Goal: Task Accomplishment & Management: Use online tool/utility

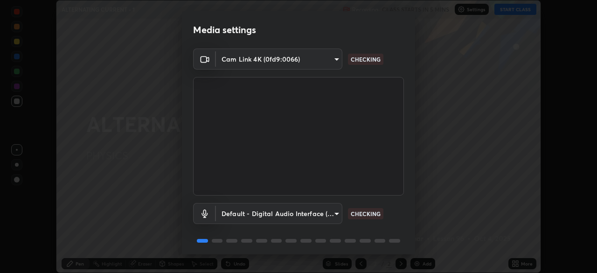
scroll to position [33, 0]
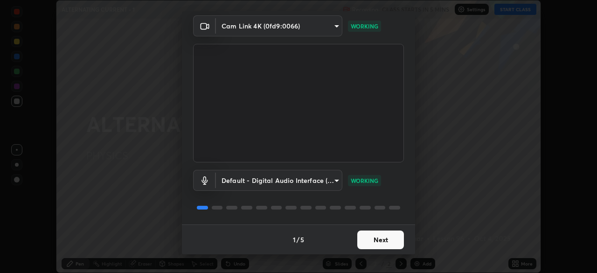
click at [379, 238] on button "Next" at bounding box center [380, 239] width 47 height 19
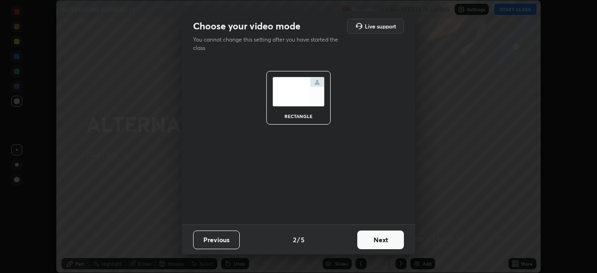
click at [380, 241] on button "Next" at bounding box center [380, 239] width 47 height 19
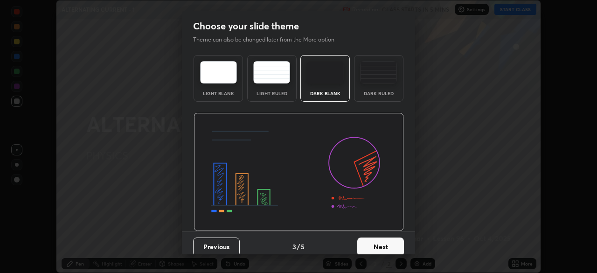
click at [382, 240] on button "Next" at bounding box center [380, 246] width 47 height 19
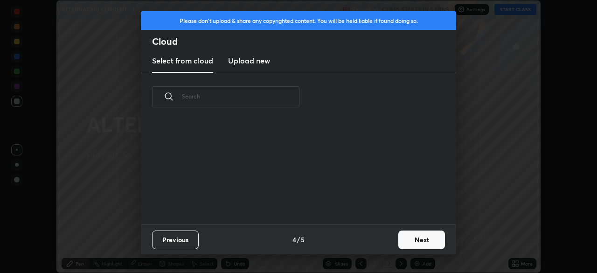
scroll to position [104, 299]
click at [268, 62] on h3 "Upload new" at bounding box center [249, 60] width 42 height 11
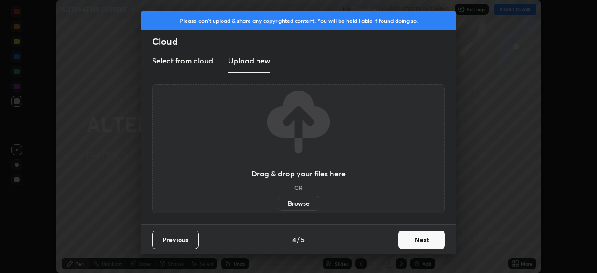
click at [299, 208] on label "Browse" at bounding box center [299, 203] width 42 height 15
click at [278, 208] on input "Browse" at bounding box center [278, 203] width 0 height 15
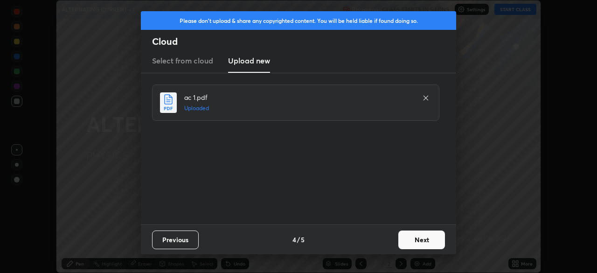
click at [419, 237] on button "Next" at bounding box center [421, 239] width 47 height 19
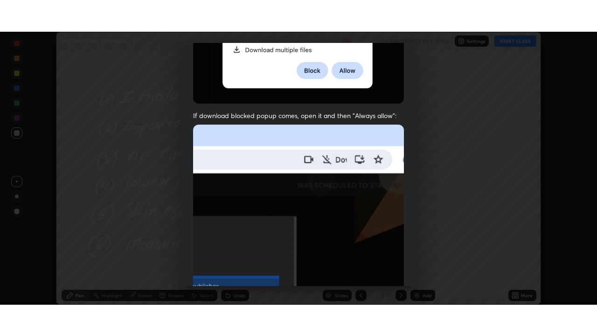
scroll to position [223, 0]
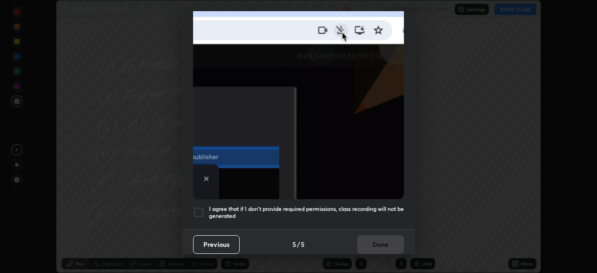
click at [356, 212] on h5 "I agree that if I don't provide required permissions, class recording will not …" at bounding box center [306, 212] width 195 height 14
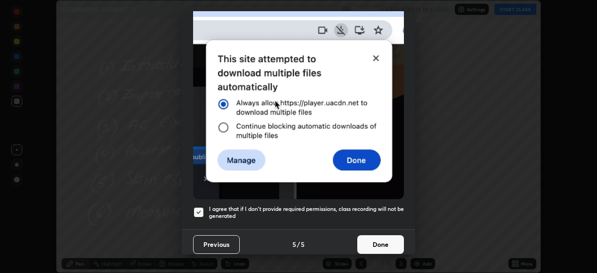
click at [367, 243] on button "Done" at bounding box center [380, 244] width 47 height 19
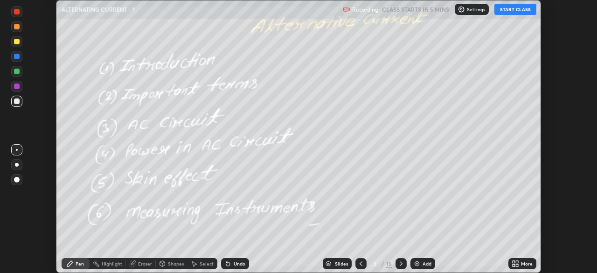
click at [513, 264] on icon at bounding box center [514, 265] width 2 height 2
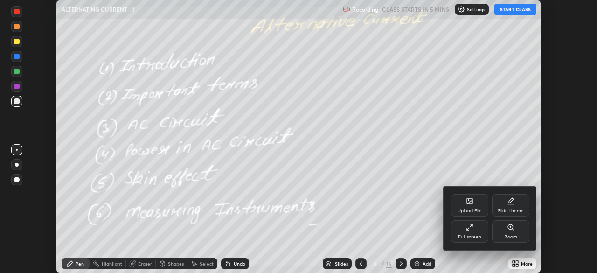
click at [478, 236] on div "Full screen" at bounding box center [469, 237] width 23 height 5
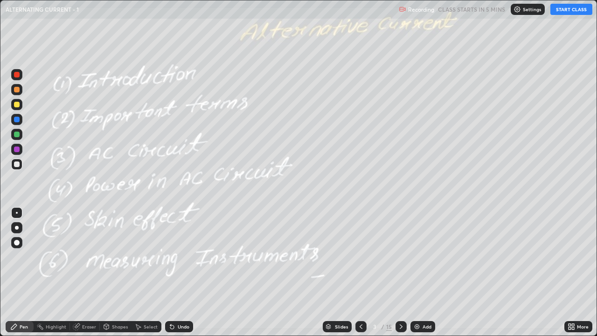
scroll to position [336, 597]
click at [567, 7] on button "START CLASS" at bounding box center [571, 9] width 42 height 11
click at [19, 106] on div at bounding box center [17, 105] width 6 height 6
click at [17, 228] on div at bounding box center [17, 228] width 4 height 4
click at [419, 272] on img at bounding box center [416, 326] width 7 height 7
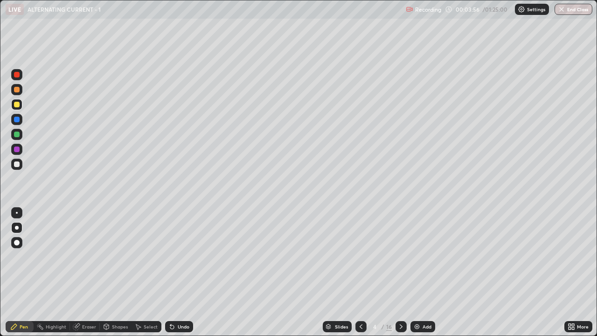
click at [18, 167] on div at bounding box center [17, 164] width 6 height 6
click at [178, 272] on div "Undo" at bounding box center [184, 326] width 12 height 5
click at [178, 272] on div "Undo" at bounding box center [179, 326] width 28 height 11
click at [15, 132] on div at bounding box center [17, 135] width 6 height 6
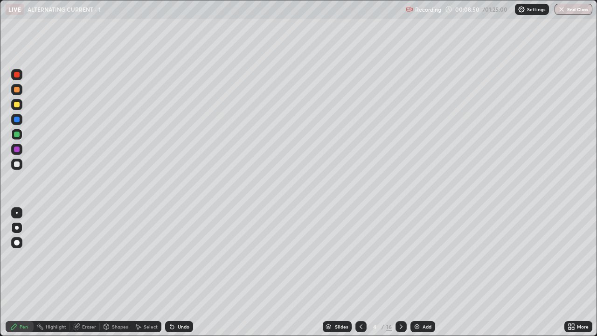
click at [178, 272] on div "Undo" at bounding box center [179, 326] width 28 height 11
click at [178, 272] on div "Undo" at bounding box center [184, 326] width 12 height 5
click at [19, 166] on div at bounding box center [17, 164] width 6 height 6
click at [171, 272] on icon at bounding box center [172, 327] width 4 height 4
click at [179, 272] on div "Undo" at bounding box center [184, 326] width 12 height 5
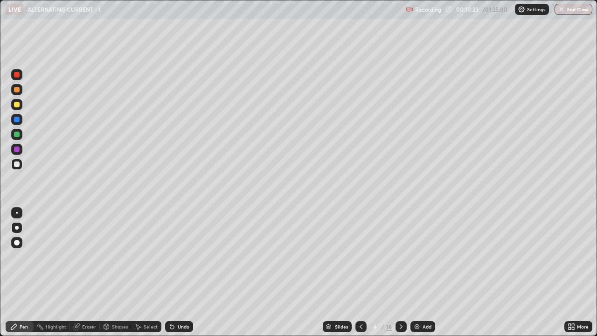
click at [90, 272] on div "Eraser" at bounding box center [89, 326] width 14 height 5
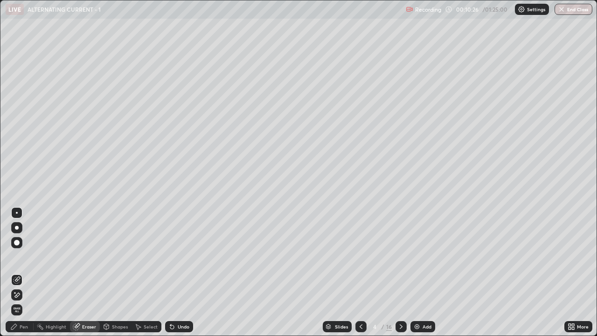
click at [28, 272] on div "Pen" at bounding box center [20, 326] width 28 height 11
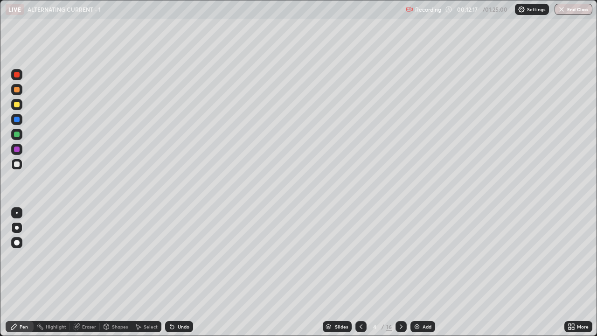
click at [15, 104] on div at bounding box center [17, 105] width 6 height 6
click at [401, 272] on icon at bounding box center [400, 326] width 7 height 7
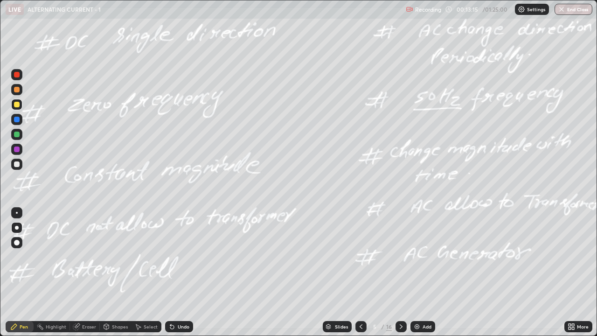
click at [17, 105] on div at bounding box center [17, 105] width 6 height 6
click at [181, 272] on div "Undo" at bounding box center [184, 326] width 12 height 5
click at [180, 272] on div "Undo" at bounding box center [184, 326] width 12 height 5
click at [179, 272] on div "Undo" at bounding box center [184, 326] width 12 height 5
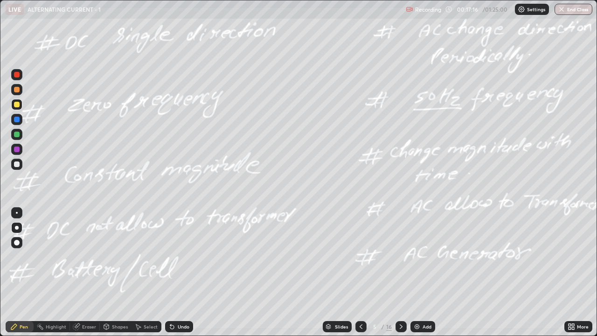
click at [179, 272] on div "Undo" at bounding box center [184, 326] width 12 height 5
click at [178, 272] on div "Undo" at bounding box center [184, 326] width 12 height 5
click at [179, 272] on div "Undo" at bounding box center [184, 326] width 12 height 5
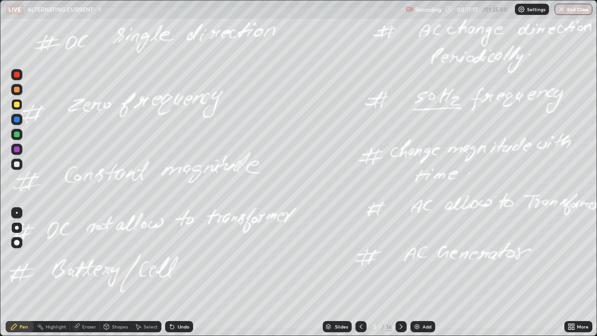
click at [178, 272] on div "Undo" at bounding box center [184, 326] width 12 height 5
click at [175, 272] on div "Undo" at bounding box center [179, 326] width 28 height 11
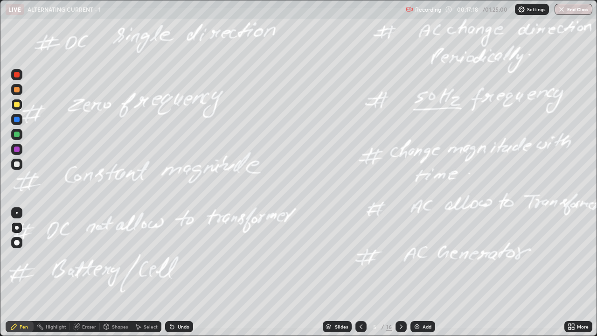
click at [174, 272] on div "Undo" at bounding box center [179, 326] width 28 height 11
click at [175, 272] on div "Undo" at bounding box center [179, 326] width 28 height 11
click at [177, 272] on div "Undo" at bounding box center [179, 326] width 28 height 11
click at [176, 272] on div "Undo" at bounding box center [179, 326] width 28 height 11
click at [177, 272] on div "Undo" at bounding box center [179, 326] width 28 height 11
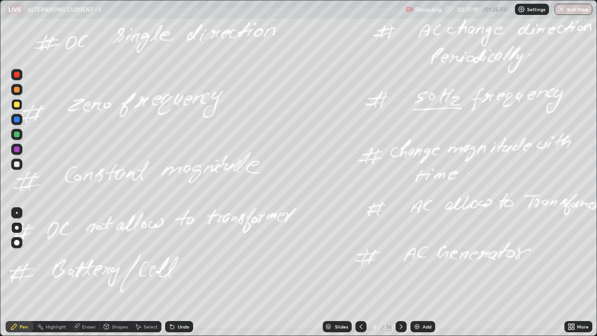
click at [177, 272] on div "Undo" at bounding box center [179, 326] width 28 height 11
click at [176, 272] on div "Undo" at bounding box center [179, 326] width 28 height 11
click at [175, 272] on div "Undo" at bounding box center [179, 326] width 28 height 11
click at [174, 272] on div "Undo" at bounding box center [179, 326] width 28 height 11
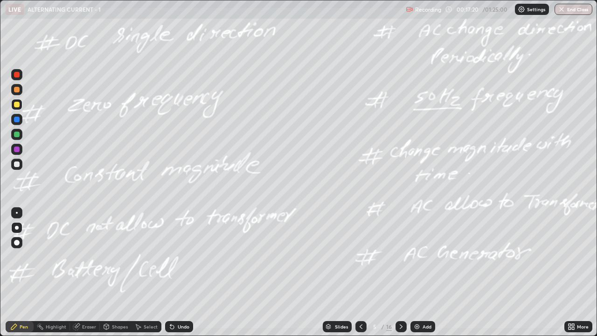
click at [174, 272] on div "Undo" at bounding box center [177, 326] width 32 height 19
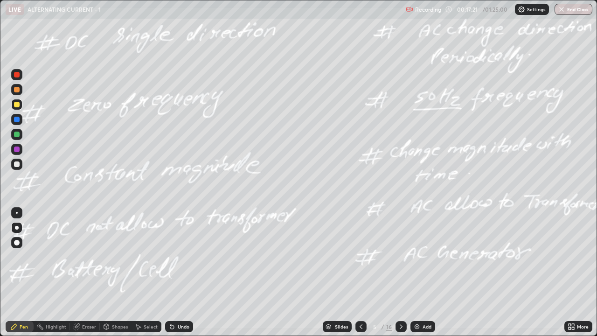
click at [174, 272] on div "Undo" at bounding box center [177, 326] width 32 height 19
click at [175, 272] on div "Undo" at bounding box center [177, 326] width 32 height 19
click at [174, 272] on div "Undo" at bounding box center [177, 326] width 32 height 19
click at [175, 272] on div "Undo" at bounding box center [177, 326] width 32 height 19
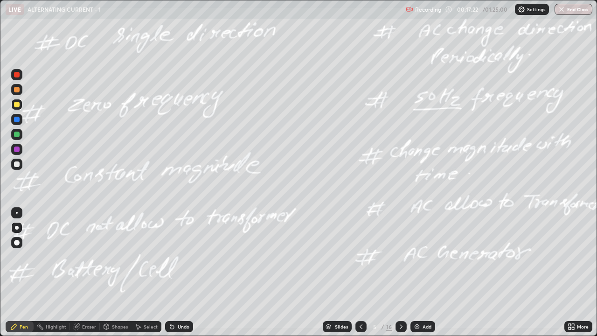
click at [174, 272] on div "Undo" at bounding box center [177, 326] width 32 height 19
click at [176, 272] on div "Undo" at bounding box center [179, 326] width 28 height 11
click at [179, 272] on div "Undo" at bounding box center [184, 326] width 12 height 5
click at [180, 272] on div "Undo" at bounding box center [184, 326] width 12 height 5
click at [178, 272] on div "Undo" at bounding box center [179, 326] width 28 height 11
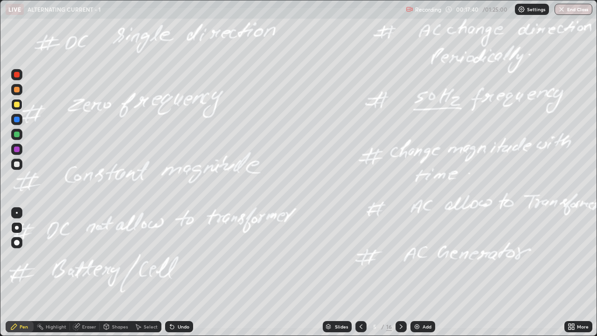
click at [415, 272] on img at bounding box center [416, 326] width 7 height 7
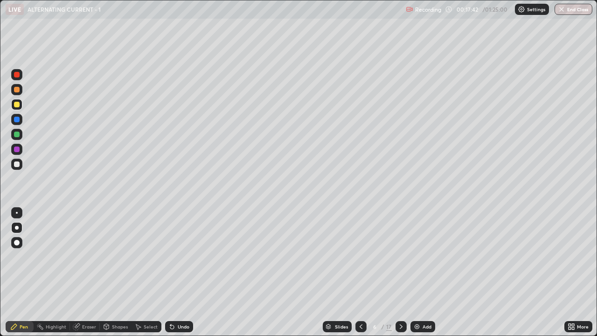
click at [14, 104] on div at bounding box center [17, 105] width 6 height 6
click at [359, 272] on icon at bounding box center [360, 326] width 7 height 7
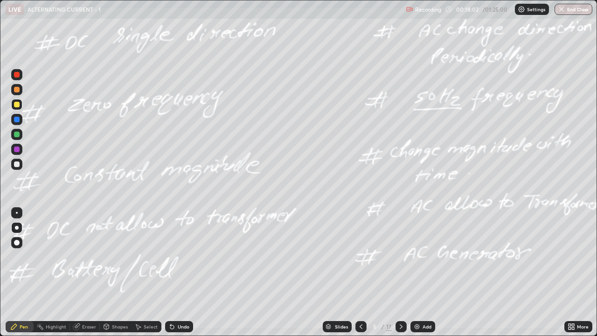
click at [400, 272] on icon at bounding box center [400, 326] width 7 height 7
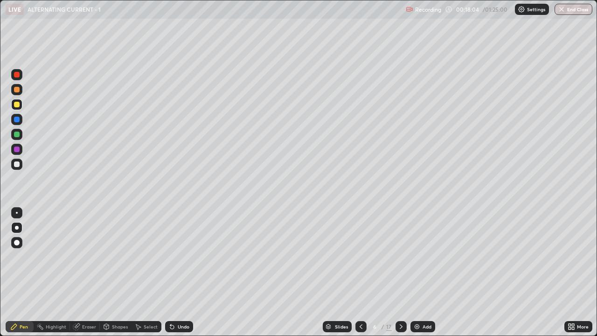
click at [16, 166] on div at bounding box center [17, 164] width 6 height 6
click at [17, 134] on div at bounding box center [17, 135] width 6 height 6
click at [17, 164] on div at bounding box center [17, 164] width 6 height 6
click at [419, 272] on img at bounding box center [416, 326] width 7 height 7
click at [178, 272] on div "Undo" at bounding box center [184, 326] width 12 height 5
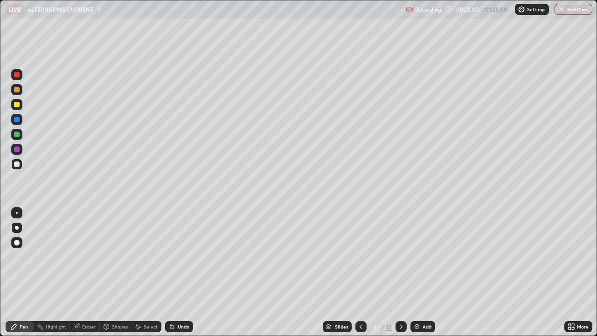
click at [178, 272] on div "Undo" at bounding box center [184, 326] width 12 height 5
click at [179, 272] on div "Undo" at bounding box center [184, 326] width 12 height 5
click at [417, 272] on img at bounding box center [416, 326] width 7 height 7
click at [18, 163] on div at bounding box center [17, 164] width 6 height 6
click at [360, 272] on icon at bounding box center [360, 326] width 7 height 7
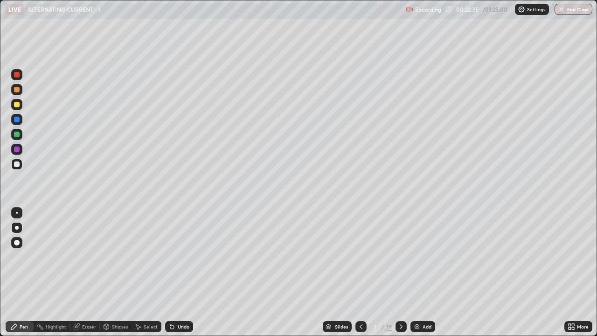
click at [400, 272] on icon at bounding box center [400, 326] width 7 height 7
click at [19, 105] on div at bounding box center [17, 105] width 6 height 6
click at [15, 165] on div at bounding box center [17, 164] width 6 height 6
click at [17, 137] on div at bounding box center [17, 135] width 6 height 6
click at [180, 272] on div "Undo" at bounding box center [179, 326] width 28 height 11
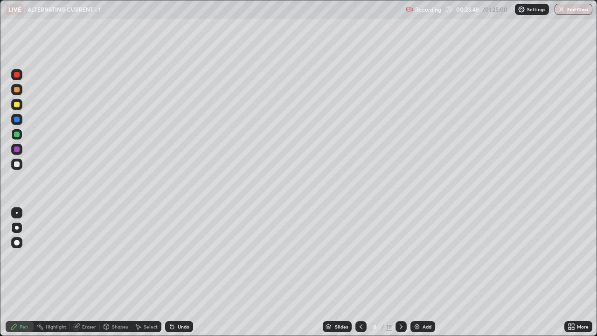
click at [181, 272] on div "Undo" at bounding box center [184, 326] width 12 height 5
click at [183, 272] on div "Undo" at bounding box center [184, 326] width 12 height 5
click at [182, 272] on div "Undo" at bounding box center [179, 326] width 28 height 11
click at [180, 272] on div "Undo" at bounding box center [179, 326] width 28 height 11
click at [418, 272] on img at bounding box center [416, 326] width 7 height 7
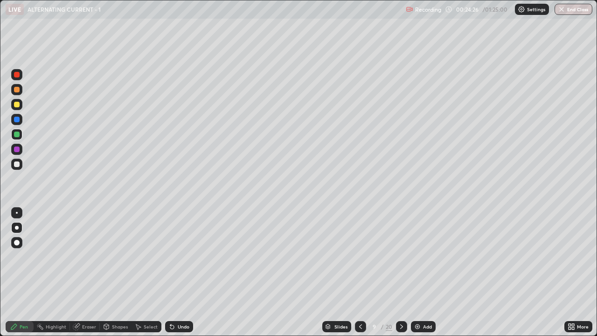
click at [18, 226] on div at bounding box center [17, 228] width 4 height 4
click at [175, 272] on div "Undo" at bounding box center [179, 326] width 28 height 11
click at [15, 163] on div at bounding box center [17, 164] width 6 height 6
click at [178, 272] on div "Undo" at bounding box center [184, 326] width 12 height 5
click at [17, 108] on div at bounding box center [16, 104] width 11 height 11
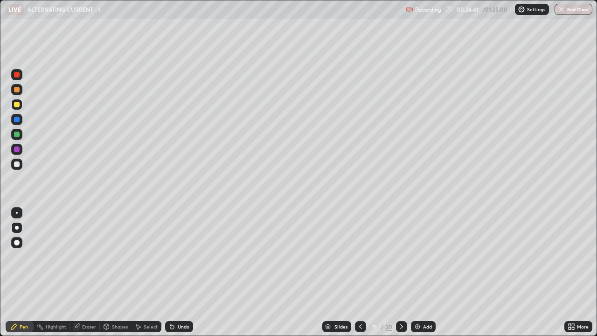
click at [17, 228] on div at bounding box center [17, 228] width 4 height 4
click at [180, 272] on div "Undo" at bounding box center [184, 326] width 12 height 5
click at [17, 224] on div at bounding box center [16, 227] width 11 height 11
click at [18, 165] on div at bounding box center [17, 164] width 6 height 6
click at [19, 104] on div at bounding box center [17, 105] width 6 height 6
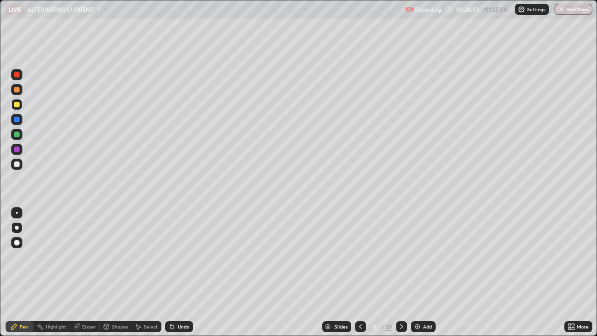
click at [21, 135] on div at bounding box center [16, 134] width 11 height 11
click at [417, 272] on img at bounding box center [417, 326] width 7 height 7
click at [17, 165] on div at bounding box center [17, 164] width 6 height 6
click at [17, 104] on div at bounding box center [17, 105] width 6 height 6
click at [17, 162] on div at bounding box center [17, 164] width 6 height 6
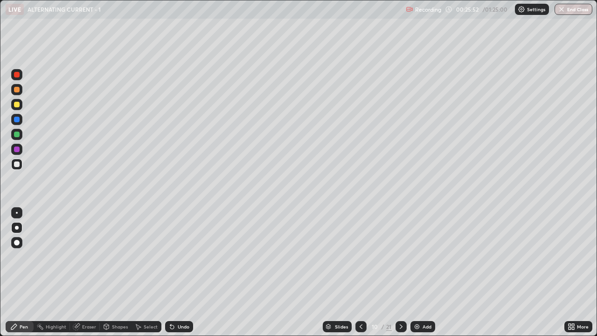
click at [19, 134] on div at bounding box center [17, 135] width 6 height 6
click at [423, 272] on div "Add" at bounding box center [427, 326] width 9 height 5
click at [19, 242] on div at bounding box center [17, 243] width 6 height 6
click at [21, 226] on div at bounding box center [16, 227] width 11 height 11
click at [17, 167] on div at bounding box center [17, 164] width 6 height 6
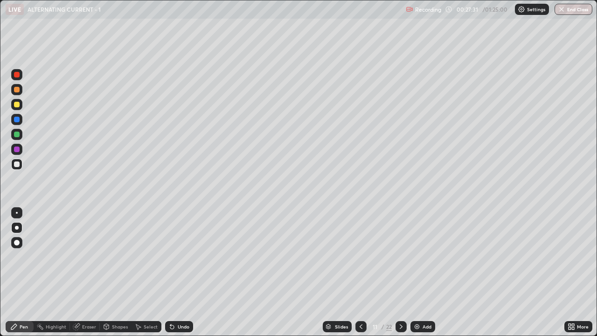
click at [19, 134] on div at bounding box center [17, 135] width 6 height 6
click at [399, 272] on icon at bounding box center [400, 326] width 7 height 7
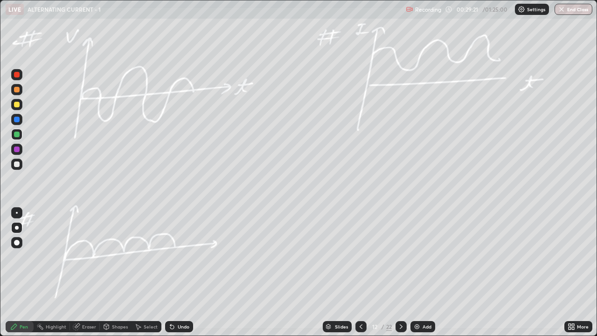
click at [399, 272] on icon at bounding box center [400, 326] width 7 height 7
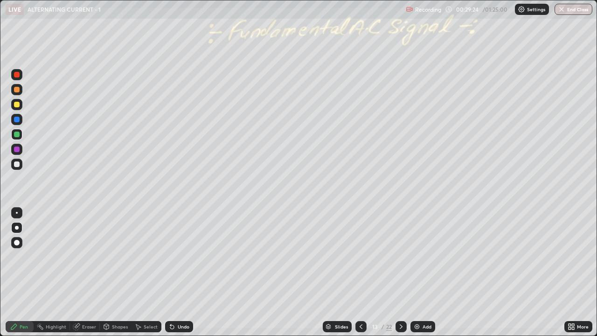
click at [359, 272] on icon at bounding box center [360, 326] width 7 height 7
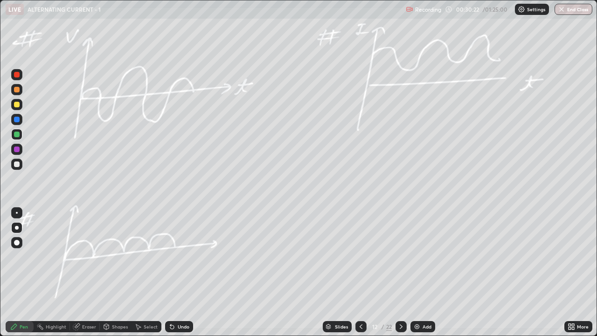
click at [418, 272] on img at bounding box center [416, 326] width 7 height 7
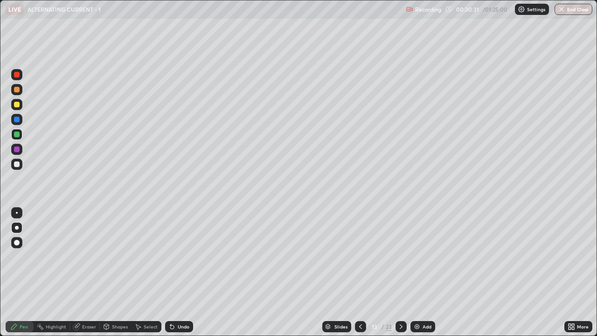
click at [359, 272] on icon at bounding box center [360, 326] width 3 height 5
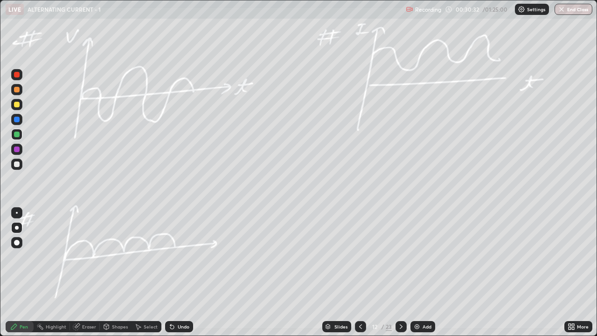
click at [359, 272] on div at bounding box center [360, 326] width 11 height 19
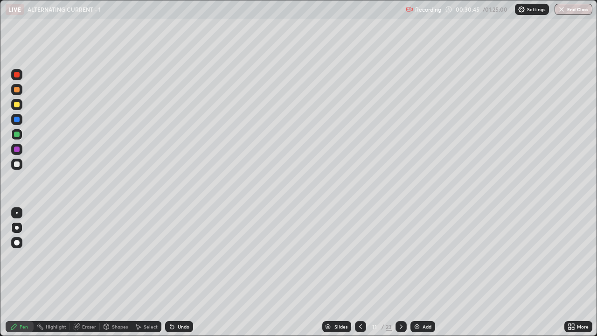
click at [400, 272] on icon at bounding box center [400, 326] width 7 height 7
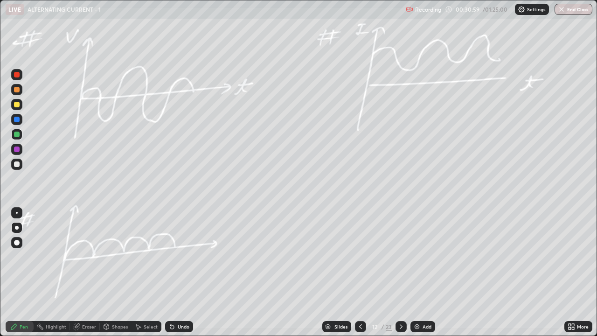
click at [399, 272] on icon at bounding box center [400, 326] width 7 height 7
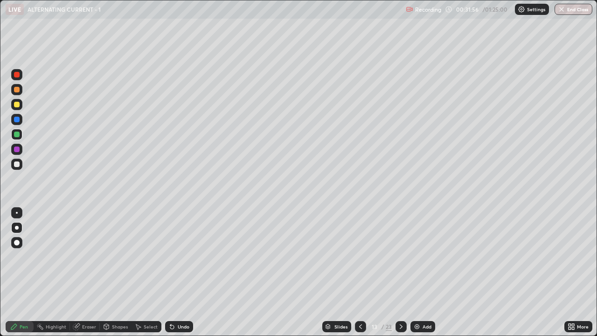
click at [17, 104] on div at bounding box center [17, 105] width 6 height 6
click at [360, 272] on div at bounding box center [360, 326] width 11 height 11
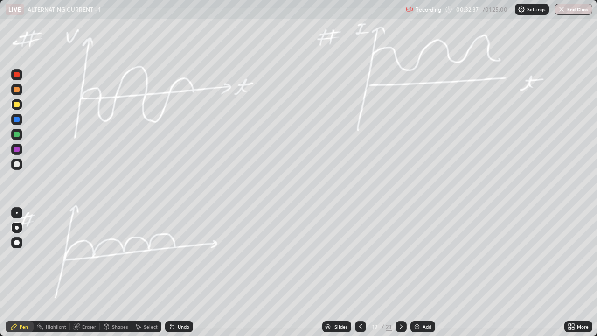
click at [400, 272] on icon at bounding box center [400, 326] width 7 height 7
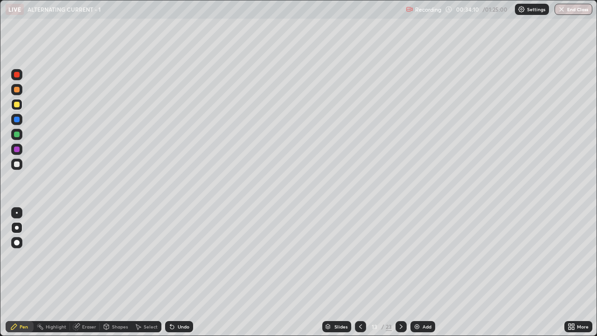
click at [401, 272] on icon at bounding box center [400, 326] width 7 height 7
click at [15, 165] on div at bounding box center [17, 164] width 6 height 6
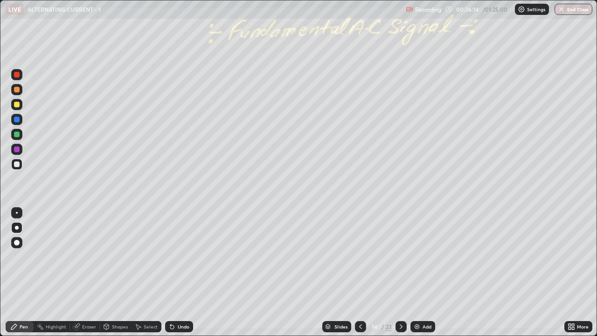
click at [16, 131] on div at bounding box center [16, 134] width 11 height 11
click at [14, 104] on div at bounding box center [17, 105] width 6 height 6
click at [90, 272] on div "Eraser" at bounding box center [89, 326] width 14 height 5
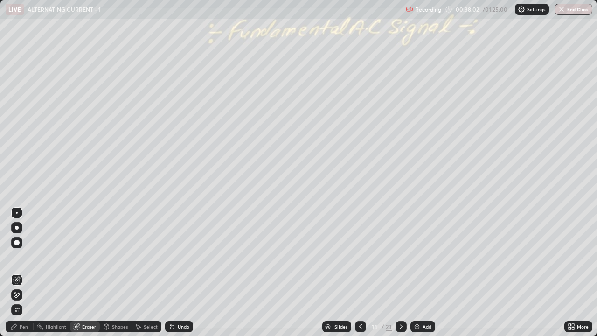
click at [28, 272] on div "Pen" at bounding box center [20, 326] width 28 height 11
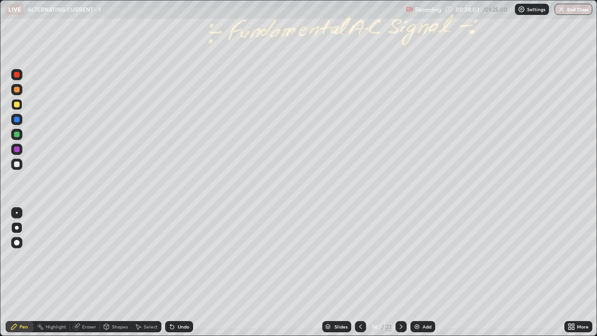
click at [16, 139] on div at bounding box center [16, 134] width 11 height 11
click at [16, 104] on div at bounding box center [17, 105] width 6 height 6
click at [18, 134] on div at bounding box center [17, 135] width 6 height 6
click at [17, 105] on div at bounding box center [17, 105] width 6 height 6
click at [17, 135] on div at bounding box center [17, 135] width 6 height 6
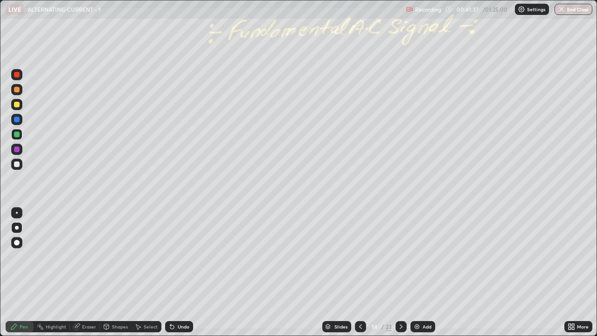
click at [185, 272] on div "Undo" at bounding box center [184, 326] width 12 height 5
click at [183, 272] on div "Undo" at bounding box center [184, 326] width 12 height 5
click at [181, 272] on div "Undo" at bounding box center [179, 326] width 28 height 11
click at [179, 272] on div "Undo" at bounding box center [184, 326] width 12 height 5
click at [175, 272] on div "Undo" at bounding box center [179, 326] width 28 height 11
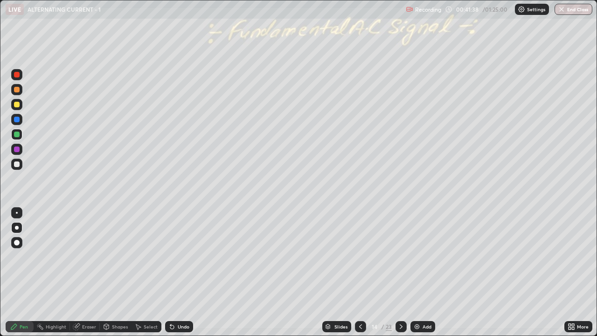
click at [174, 272] on div "Undo" at bounding box center [179, 326] width 28 height 11
click at [175, 272] on div "Undo" at bounding box center [179, 326] width 28 height 11
click at [178, 272] on div "Undo" at bounding box center [184, 326] width 12 height 5
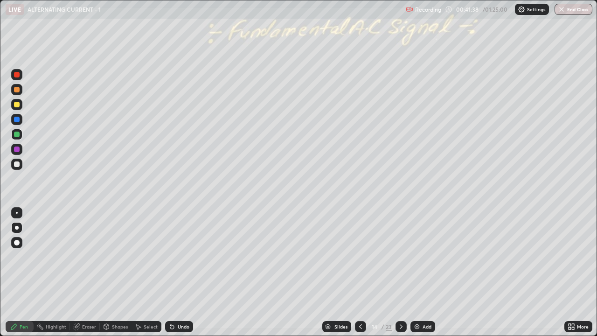
click at [178, 272] on div "Undo" at bounding box center [184, 326] width 12 height 5
click at [175, 272] on div "Undo" at bounding box center [179, 326] width 28 height 11
click at [178, 272] on div "Undo" at bounding box center [184, 326] width 12 height 5
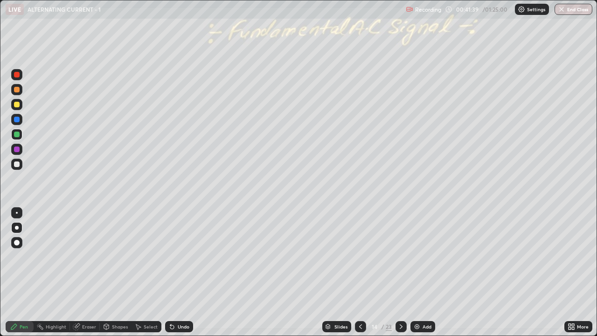
click at [178, 272] on div "Undo" at bounding box center [184, 326] width 12 height 5
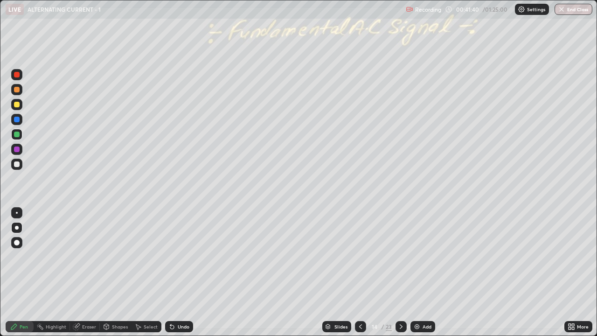
click at [178, 272] on div "Undo" at bounding box center [184, 326] width 12 height 5
click at [179, 272] on div "Undo" at bounding box center [184, 326] width 12 height 5
click at [178, 272] on div "Undo" at bounding box center [184, 326] width 12 height 5
click at [179, 272] on div "Undo" at bounding box center [184, 326] width 12 height 5
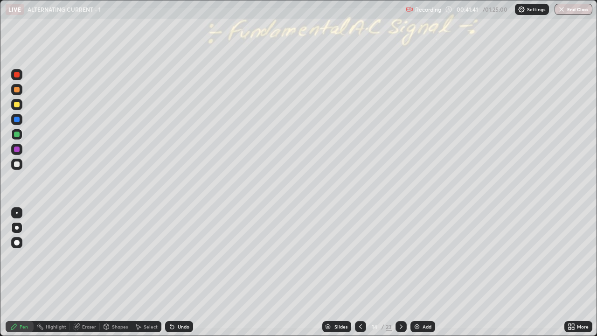
click at [179, 272] on div "Undo" at bounding box center [184, 326] width 12 height 5
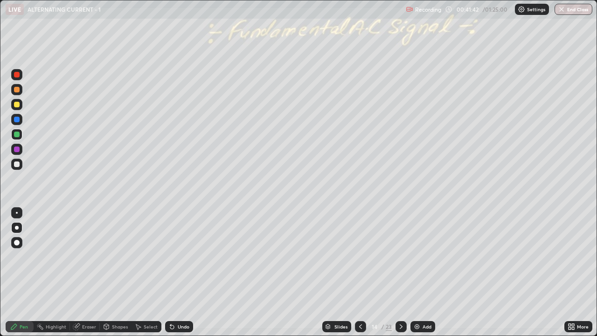
click at [180, 272] on div "Undo" at bounding box center [184, 326] width 12 height 5
click at [181, 272] on div "Undo" at bounding box center [184, 326] width 12 height 5
click at [180, 272] on div "Undo" at bounding box center [184, 326] width 12 height 5
click at [179, 272] on div "Undo" at bounding box center [179, 326] width 28 height 11
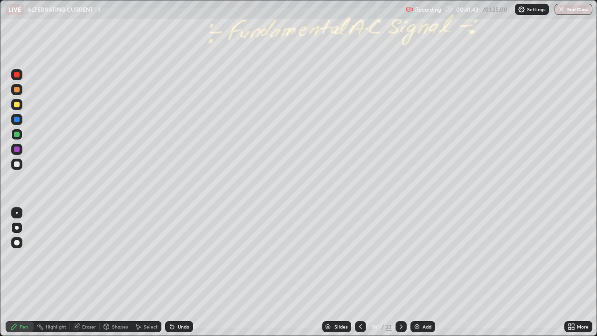
click at [179, 272] on div "Undo" at bounding box center [179, 326] width 28 height 11
click at [180, 272] on div "Undo" at bounding box center [179, 326] width 28 height 11
click at [179, 272] on div "Undo" at bounding box center [179, 326] width 28 height 11
click at [180, 272] on div "Undo" at bounding box center [179, 326] width 28 height 11
click at [181, 272] on div "Undo" at bounding box center [179, 326] width 28 height 11
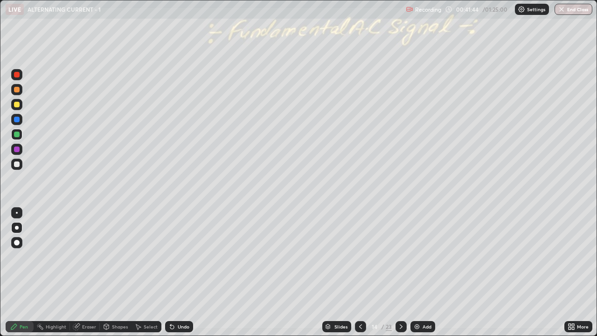
click at [180, 272] on div "Undo" at bounding box center [179, 326] width 28 height 11
click at [181, 272] on div "Undo" at bounding box center [179, 326] width 28 height 11
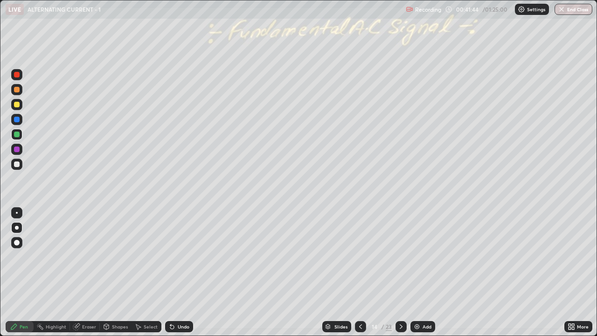
click at [181, 272] on div "Undo" at bounding box center [179, 326] width 28 height 11
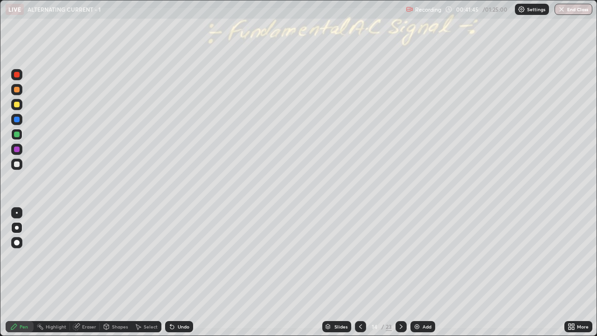
click at [181, 272] on div "Undo" at bounding box center [179, 326] width 28 height 11
click at [419, 272] on img at bounding box center [416, 326] width 7 height 7
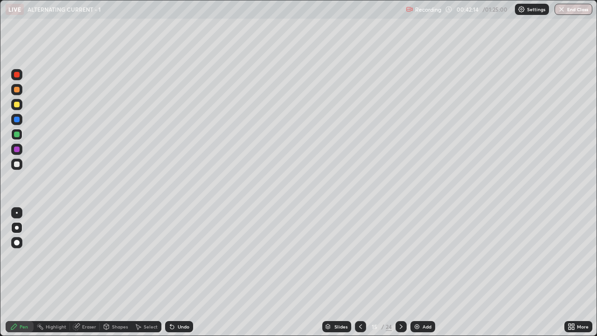
click at [17, 104] on div at bounding box center [17, 105] width 6 height 6
click at [18, 132] on div at bounding box center [17, 135] width 6 height 6
click at [19, 76] on div at bounding box center [17, 75] width 6 height 6
click at [180, 272] on div "Undo" at bounding box center [184, 326] width 12 height 5
click at [14, 133] on div at bounding box center [17, 135] width 6 height 6
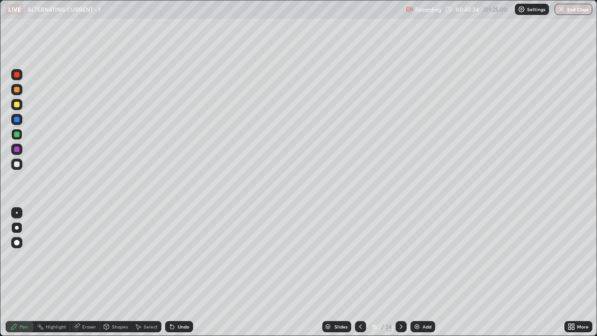
click at [17, 105] on div at bounding box center [17, 105] width 6 height 6
click at [17, 163] on div at bounding box center [17, 164] width 6 height 6
click at [416, 272] on img at bounding box center [416, 326] width 7 height 7
click at [15, 104] on div at bounding box center [17, 105] width 6 height 6
click at [182, 272] on div "Undo" at bounding box center [179, 326] width 28 height 11
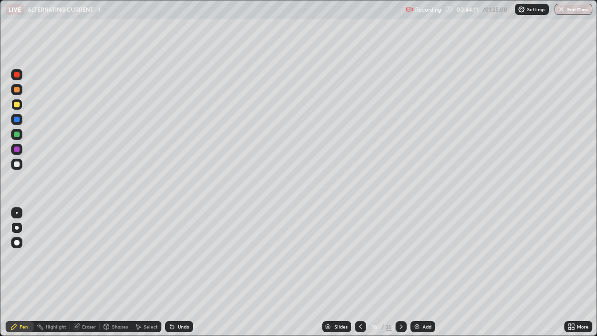
click at [186, 272] on div "Undo" at bounding box center [184, 326] width 12 height 5
click at [183, 272] on div "Undo" at bounding box center [184, 326] width 12 height 5
click at [182, 272] on div "Undo" at bounding box center [184, 326] width 12 height 5
click at [183, 272] on div "Undo" at bounding box center [184, 326] width 12 height 5
click at [183, 272] on div "Undo" at bounding box center [179, 326] width 28 height 11
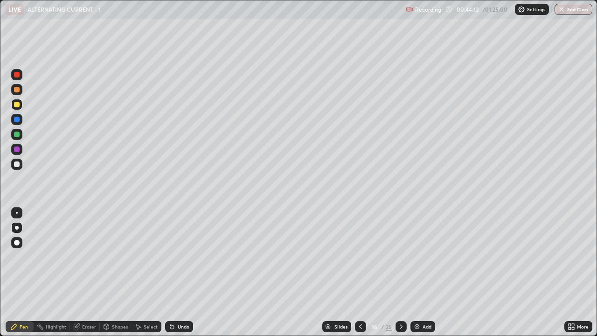
click at [183, 272] on div "Undo" at bounding box center [184, 326] width 12 height 5
click at [184, 272] on div "Undo" at bounding box center [184, 326] width 12 height 5
click at [180, 272] on div "Undo" at bounding box center [184, 326] width 12 height 5
click at [181, 272] on div "Undo" at bounding box center [184, 326] width 12 height 5
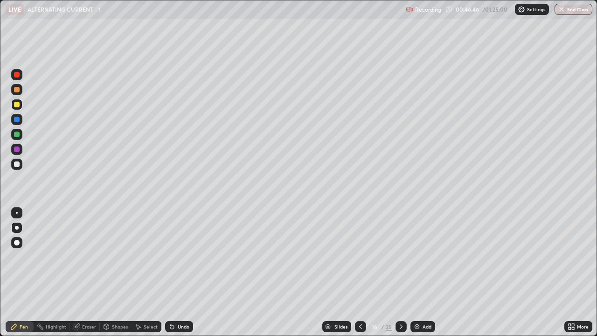
click at [19, 164] on div at bounding box center [17, 164] width 6 height 6
click at [417, 272] on img at bounding box center [416, 326] width 7 height 7
click at [18, 105] on div at bounding box center [17, 105] width 6 height 6
click at [17, 164] on div at bounding box center [17, 164] width 6 height 6
click at [20, 134] on div at bounding box center [16, 134] width 11 height 11
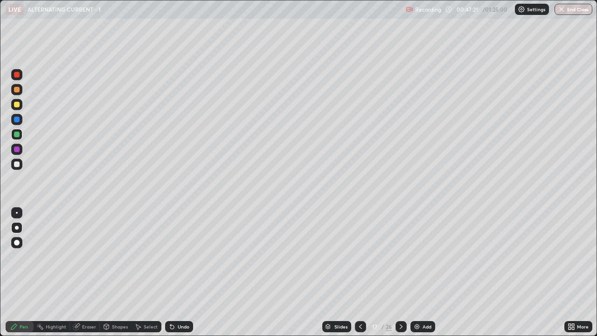
click at [20, 165] on div at bounding box center [16, 164] width 11 height 11
click at [18, 132] on div at bounding box center [17, 135] width 6 height 6
click at [418, 272] on img at bounding box center [416, 326] width 7 height 7
click at [15, 105] on div at bounding box center [17, 105] width 6 height 6
click at [16, 165] on div at bounding box center [17, 164] width 6 height 6
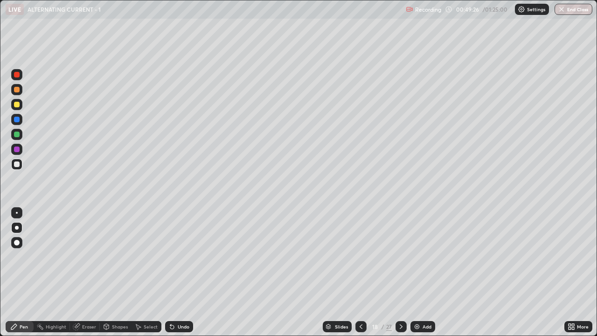
click at [184, 272] on div "Undo" at bounding box center [184, 326] width 12 height 5
click at [178, 272] on div "Undo" at bounding box center [184, 326] width 12 height 5
click at [188, 272] on div "Undo" at bounding box center [184, 326] width 12 height 5
click at [186, 272] on div "Undo" at bounding box center [184, 326] width 12 height 5
click at [188, 272] on div "Undo" at bounding box center [179, 326] width 28 height 11
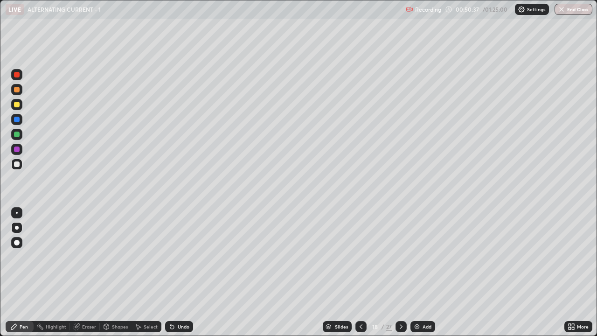
click at [188, 272] on div "Undo" at bounding box center [184, 326] width 12 height 5
click at [188, 272] on div "Undo" at bounding box center [179, 326] width 28 height 11
click at [187, 272] on div "Undo" at bounding box center [179, 326] width 28 height 11
click at [186, 272] on div "Undo" at bounding box center [179, 326] width 28 height 11
click at [19, 137] on div at bounding box center [16, 134] width 11 height 11
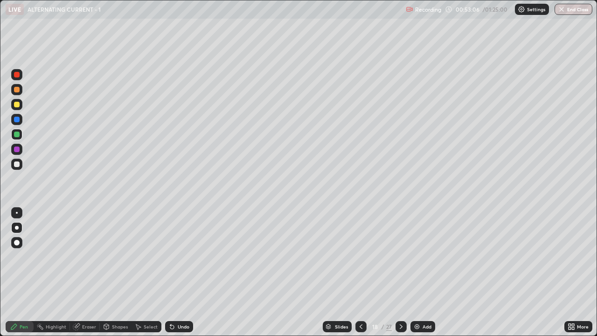
click at [114, 272] on div "Shapes" at bounding box center [120, 326] width 16 height 5
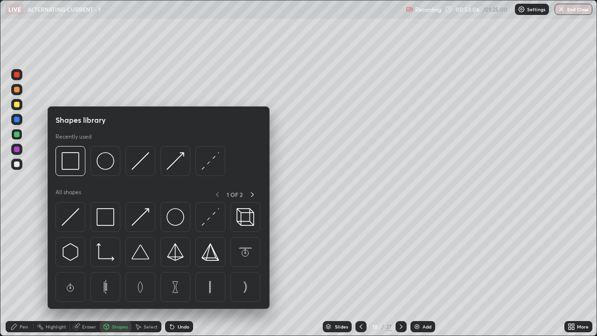
click at [89, 272] on div "Eraser" at bounding box center [89, 326] width 14 height 5
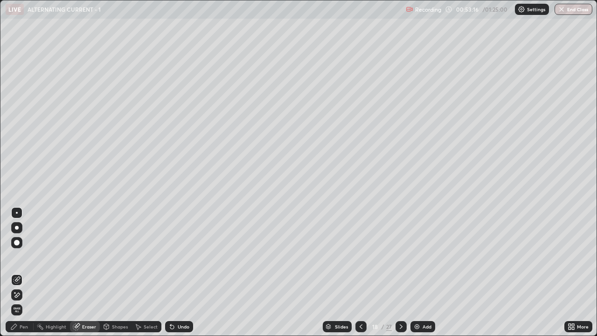
click at [21, 272] on div "Pen" at bounding box center [24, 326] width 8 height 5
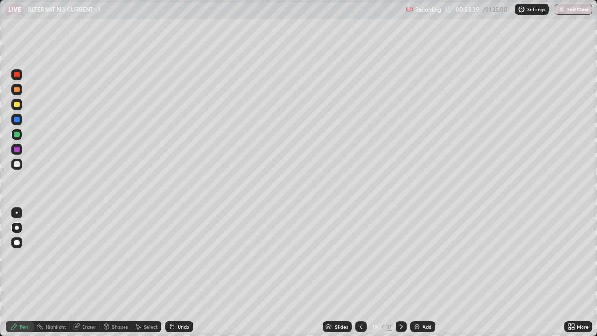
click at [467, 272] on div "Slides 18 / 27 Add" at bounding box center [378, 326] width 371 height 19
click at [400, 272] on div at bounding box center [401, 326] width 11 height 11
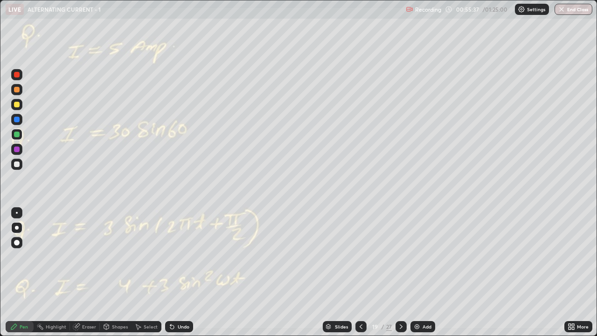
click at [17, 134] on div at bounding box center [17, 135] width 6 height 6
click at [421, 272] on div "Add" at bounding box center [422, 326] width 25 height 11
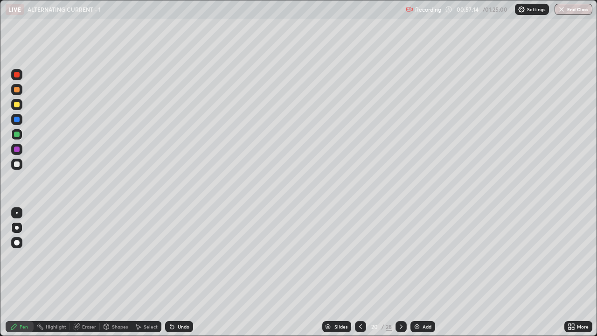
click at [17, 105] on div at bounding box center [17, 105] width 6 height 6
click at [16, 164] on div at bounding box center [17, 164] width 6 height 6
click at [176, 272] on div "Undo" at bounding box center [179, 326] width 28 height 11
click at [182, 272] on div "Undo" at bounding box center [184, 326] width 12 height 5
click at [399, 272] on icon at bounding box center [400, 326] width 7 height 7
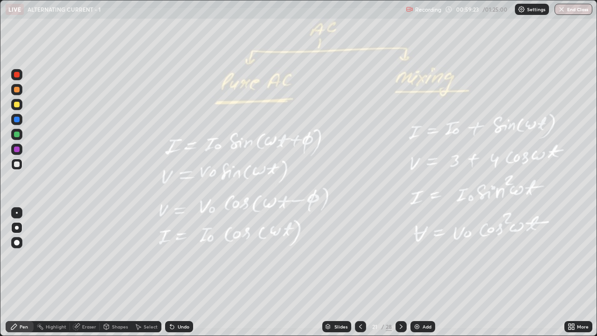
click at [404, 272] on icon at bounding box center [400, 326] width 7 height 7
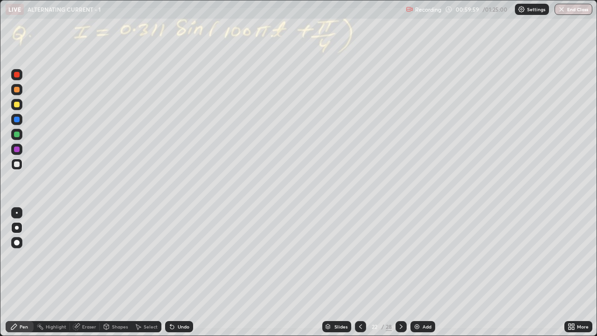
click at [16, 163] on div at bounding box center [17, 164] width 6 height 6
click at [188, 272] on div "Undo" at bounding box center [184, 326] width 12 height 5
click at [181, 272] on div "Undo" at bounding box center [184, 326] width 12 height 5
click at [16, 136] on div at bounding box center [17, 135] width 6 height 6
click at [400, 272] on icon at bounding box center [400, 326] width 7 height 7
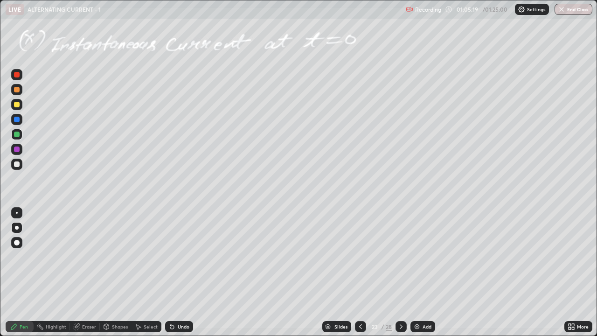
click at [18, 104] on div at bounding box center [17, 105] width 6 height 6
click at [181, 272] on div "Undo" at bounding box center [184, 326] width 12 height 5
click at [184, 272] on div "Undo" at bounding box center [184, 326] width 12 height 5
click at [400, 272] on icon at bounding box center [400, 326] width 7 height 7
click at [398, 272] on icon at bounding box center [400, 326] width 7 height 7
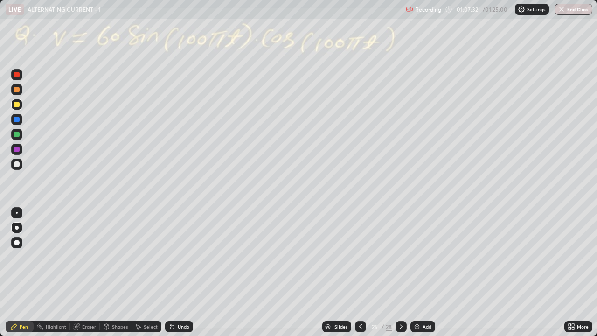
click at [19, 165] on div at bounding box center [17, 164] width 6 height 6
click at [17, 131] on div at bounding box center [16, 134] width 11 height 11
click at [173, 272] on icon at bounding box center [171, 326] width 7 height 7
click at [174, 272] on div "Undo" at bounding box center [179, 326] width 28 height 11
click at [178, 272] on div "Undo" at bounding box center [184, 326] width 12 height 5
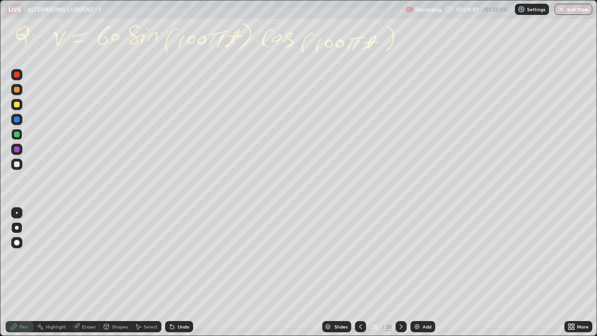
click at [178, 272] on div "Undo" at bounding box center [184, 326] width 12 height 5
click at [179, 272] on div "Undo" at bounding box center [184, 326] width 12 height 5
click at [180, 272] on div "Undo" at bounding box center [184, 326] width 12 height 5
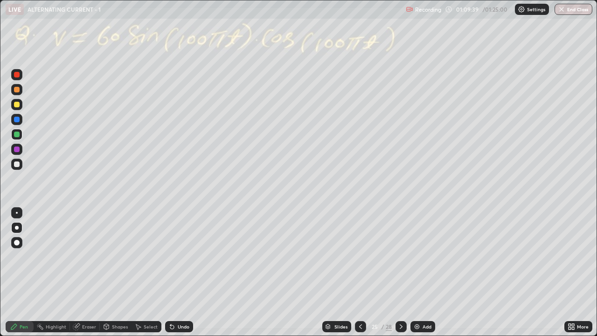
click at [181, 272] on div "Undo" at bounding box center [184, 326] width 12 height 5
click at [400, 272] on icon at bounding box center [400, 326] width 7 height 7
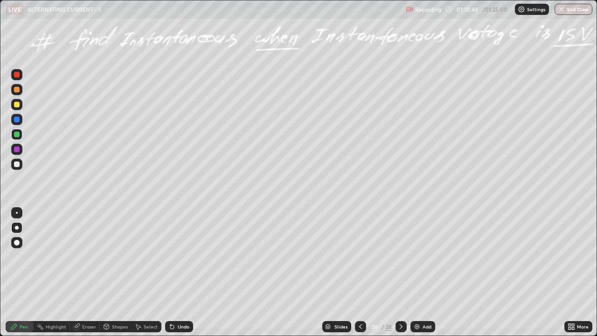
click at [17, 164] on div at bounding box center [17, 164] width 6 height 6
click at [19, 134] on div at bounding box center [17, 135] width 6 height 6
click at [360, 272] on icon at bounding box center [360, 326] width 7 height 7
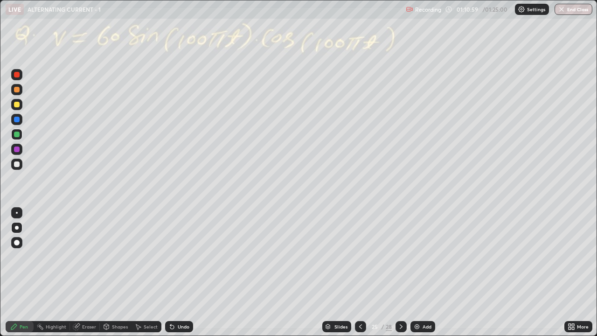
click at [400, 272] on icon at bounding box center [400, 326] width 7 height 7
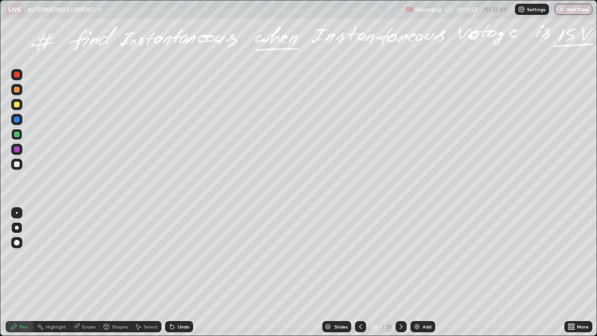
click at [181, 272] on div "Undo" at bounding box center [184, 326] width 12 height 5
click at [182, 272] on div "Undo" at bounding box center [179, 326] width 28 height 11
click at [396, 272] on div at bounding box center [401, 326] width 11 height 11
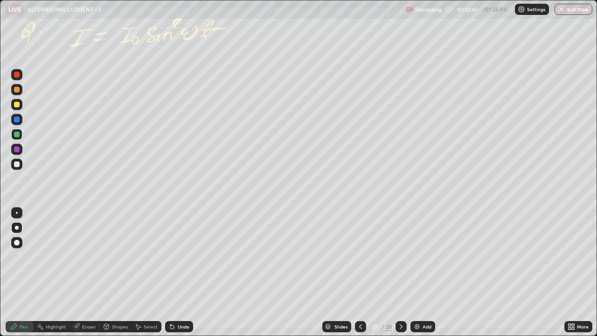
click at [21, 164] on div at bounding box center [16, 164] width 11 height 11
click at [184, 272] on div "Undo" at bounding box center [184, 326] width 12 height 5
click at [17, 133] on div at bounding box center [17, 135] width 6 height 6
click at [13, 133] on div at bounding box center [16, 134] width 11 height 11
click at [562, 10] on img "button" at bounding box center [561, 9] width 7 height 7
